Goal: Task Accomplishment & Management: Use online tool/utility

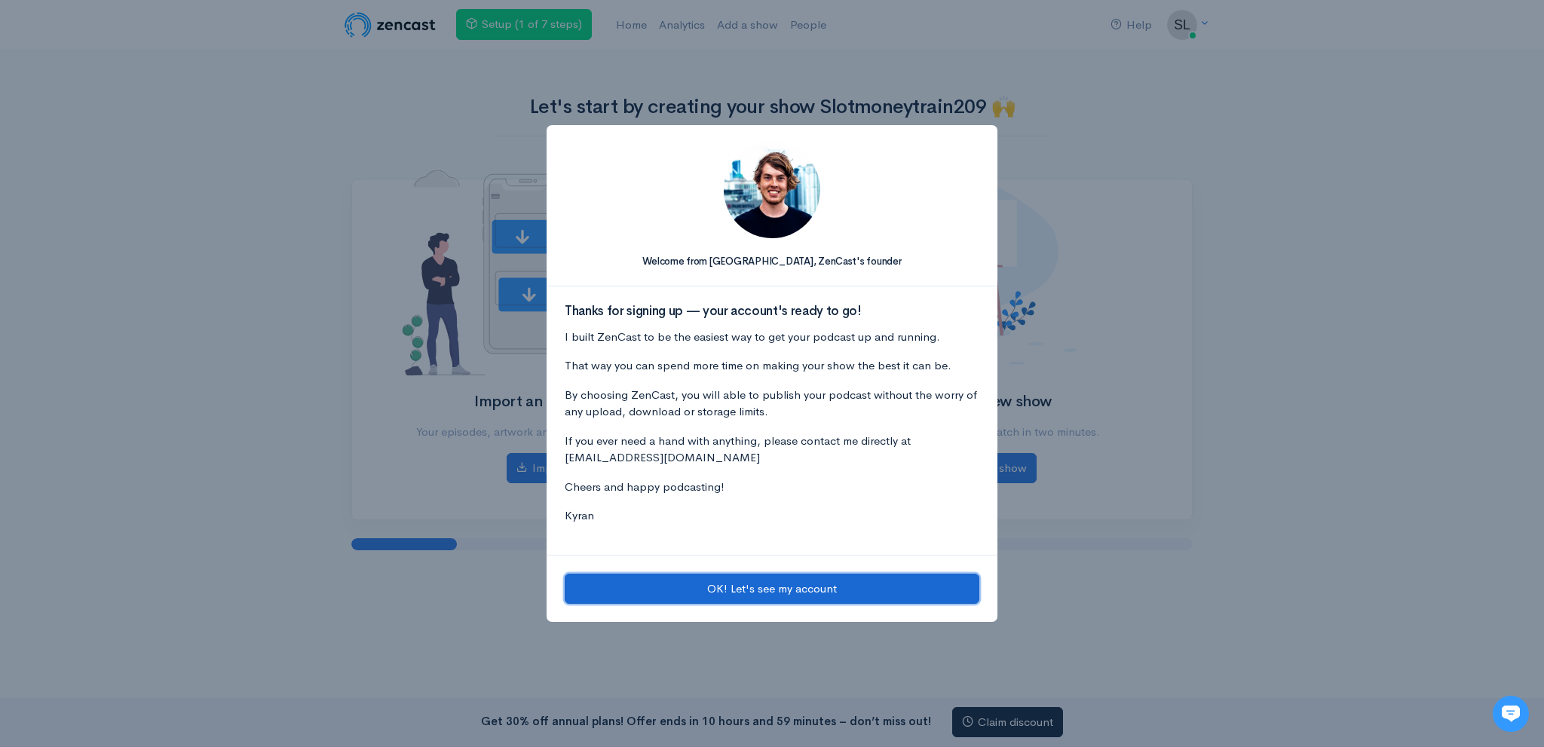
click at [722, 578] on button "OK! Let's see my account" at bounding box center [772, 589] width 415 height 31
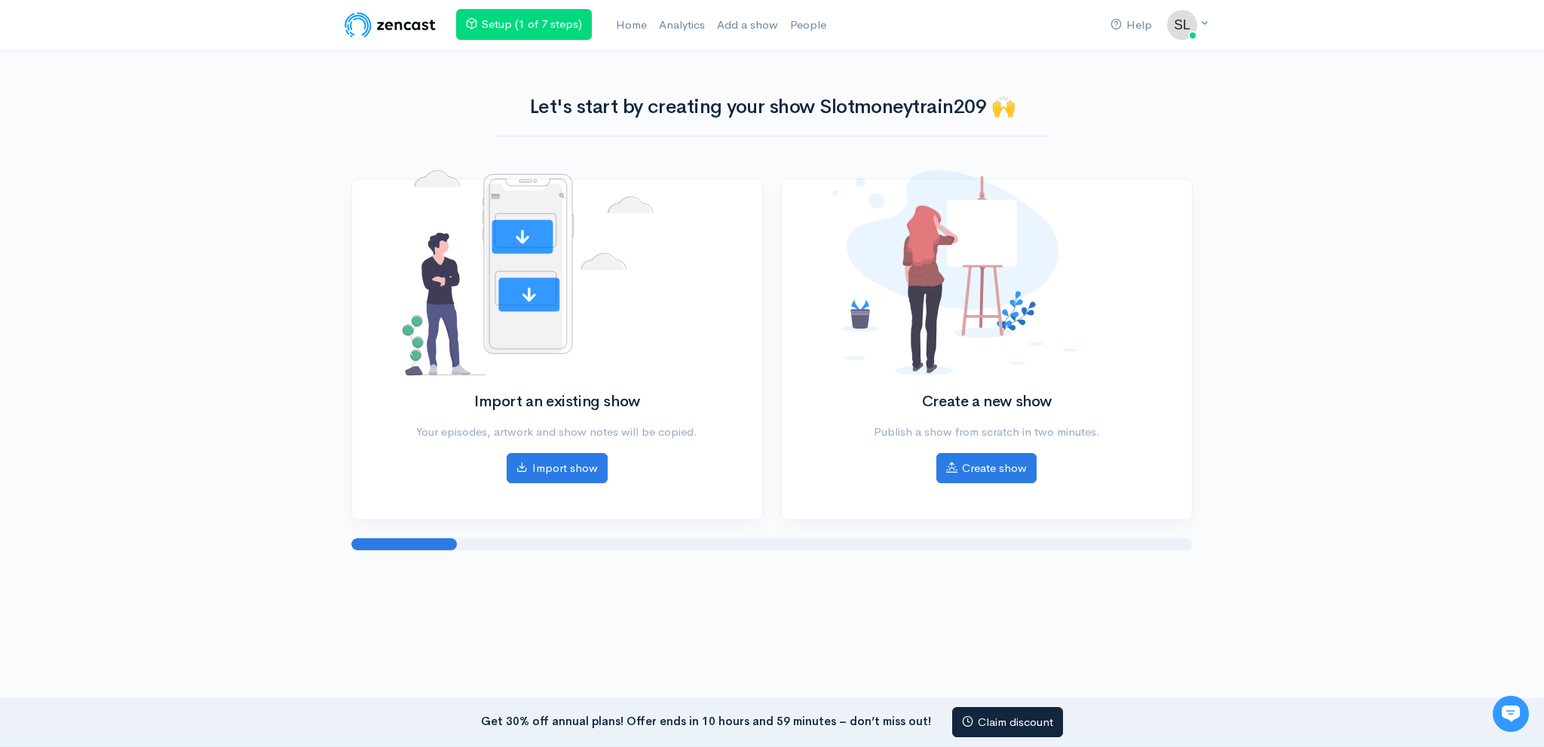
click at [584, 486] on div "Import an existing show Your episodes, artwork and show notes will be copied. I…" at bounding box center [557, 349] width 410 height 340
click at [570, 446] on div "Import an existing show Your episodes, artwork and show notes will be copied. I…" at bounding box center [557, 338] width 327 height 286
click at [563, 459] on link "Import show" at bounding box center [557, 466] width 101 height 31
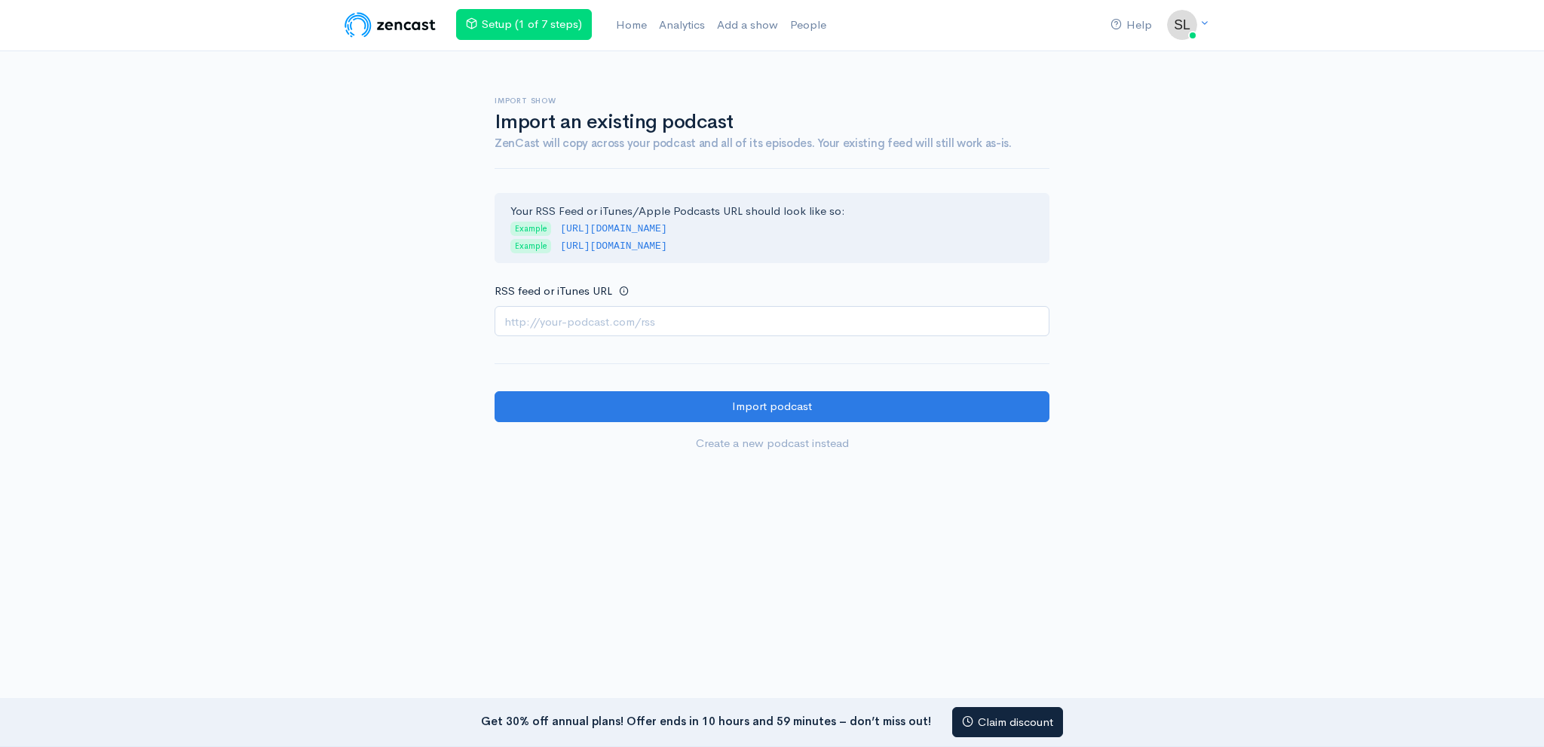
click at [618, 316] on input "RSS feed or iTunes URL" at bounding box center [772, 321] width 555 height 31
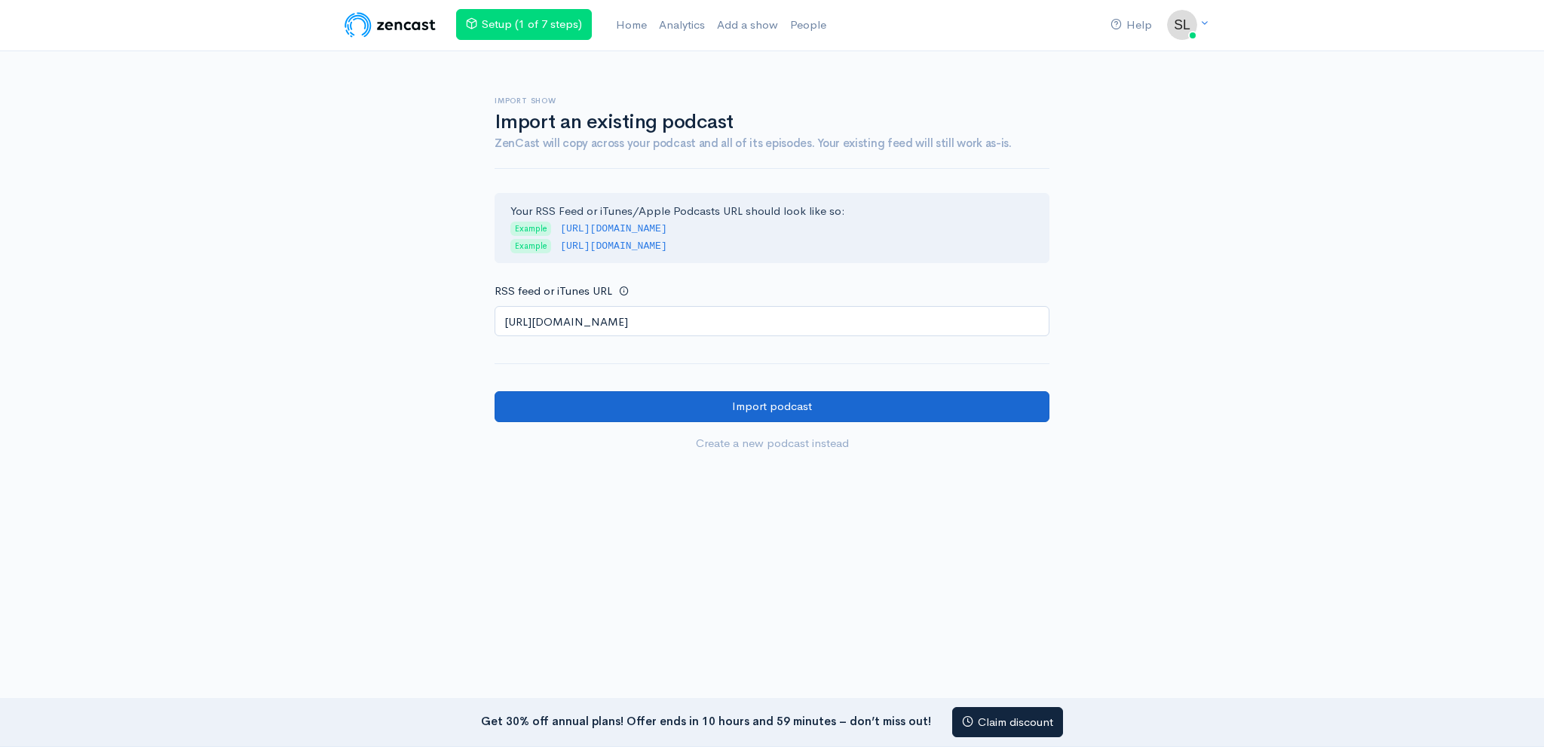
type input "https://anchor.fm/s/108ddc8dc/podcast/rss"
click at [567, 409] on input "Import podcast" at bounding box center [772, 406] width 555 height 31
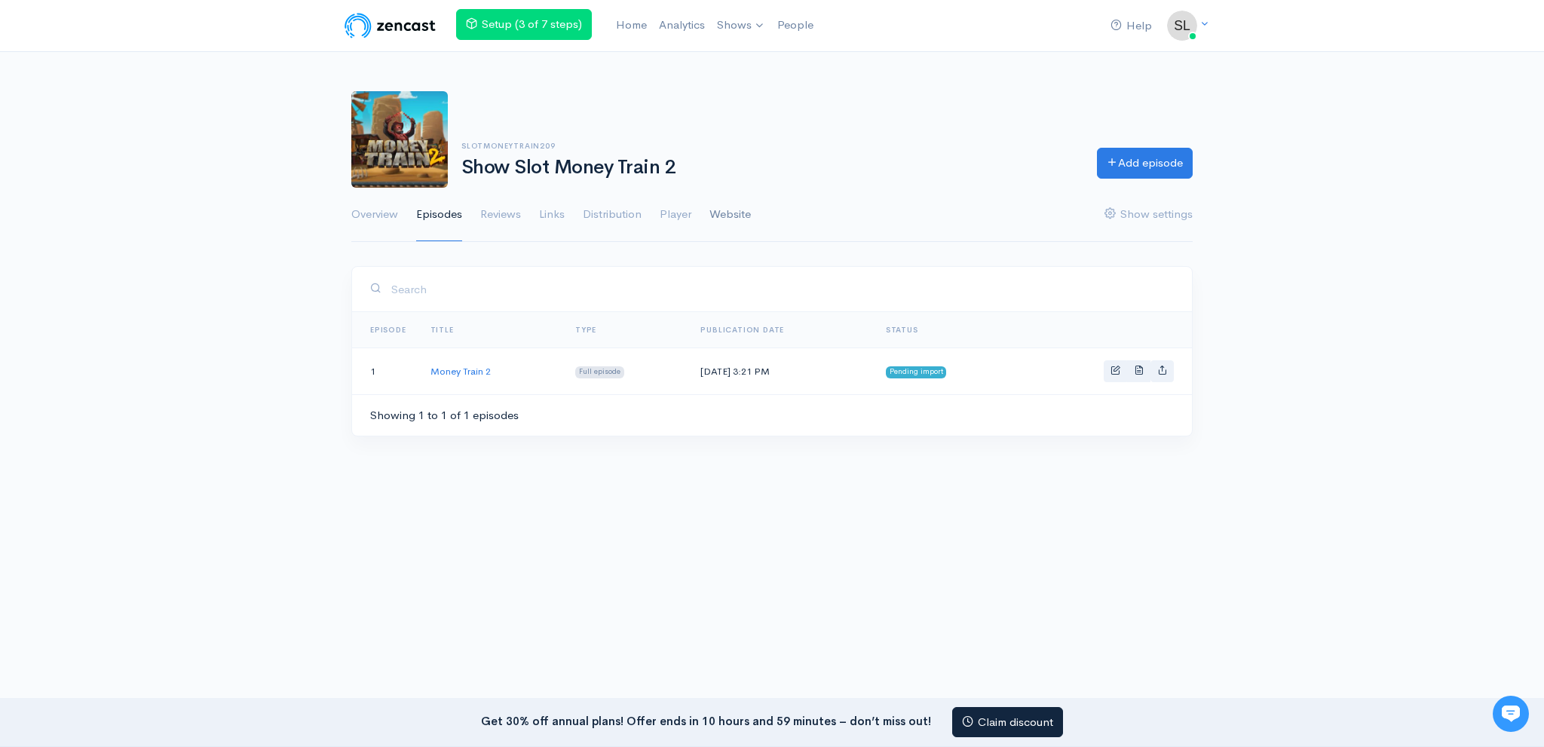
click at [726, 210] on link "Website" at bounding box center [730, 215] width 41 height 54
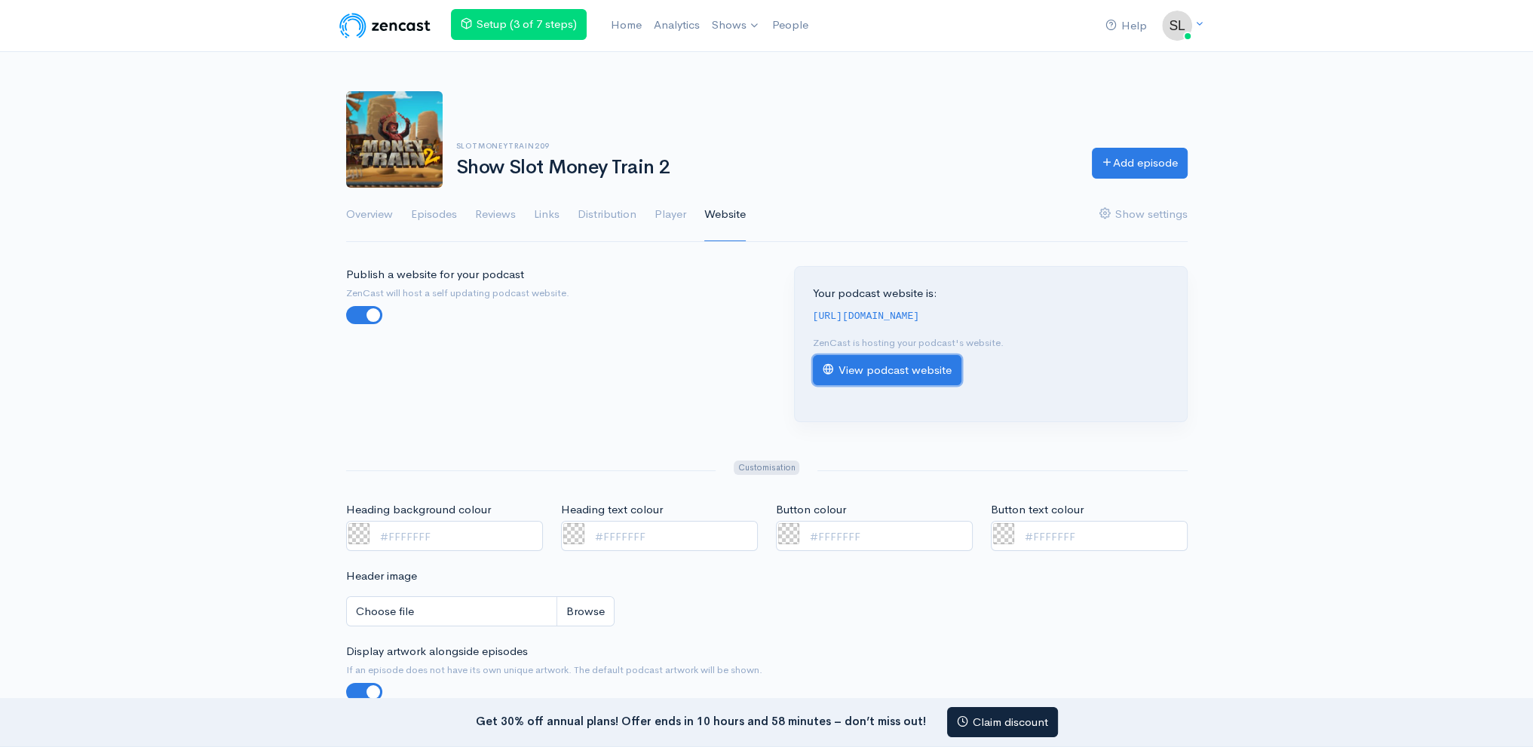
click at [860, 376] on link "View podcast website" at bounding box center [887, 370] width 149 height 31
